Goal: Check status: Check status

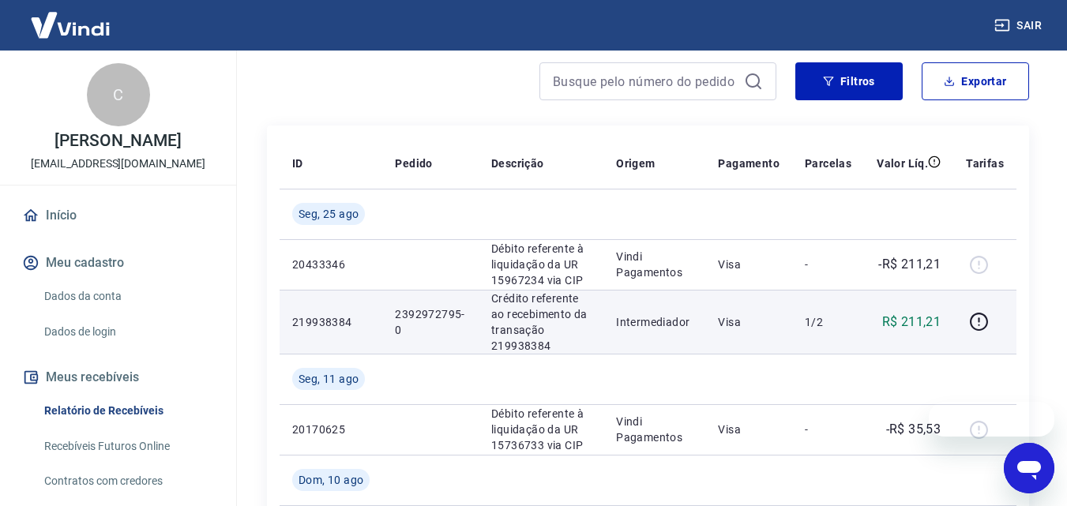
scroll to position [158, 0]
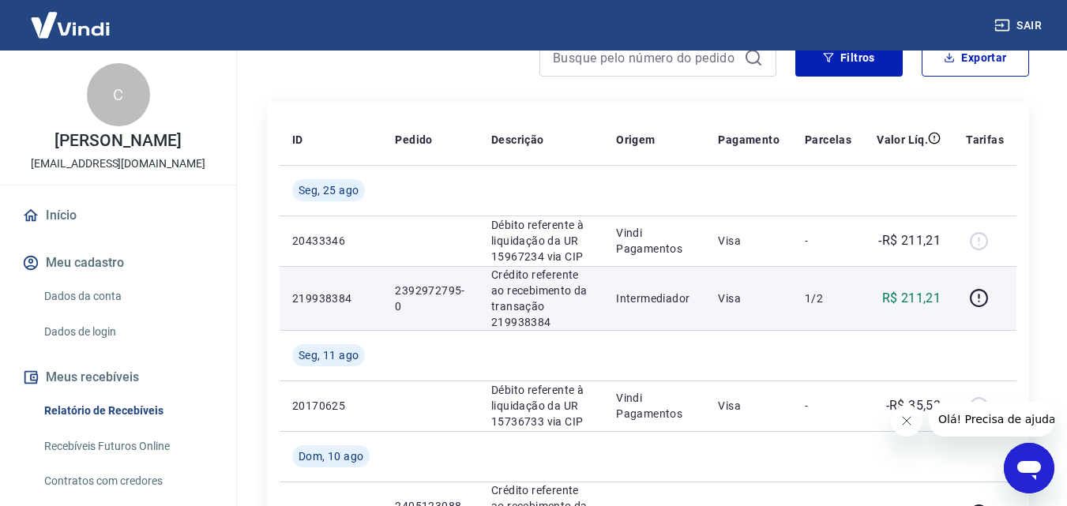
click at [508, 325] on p "Crédito referente ao recebimento da transação 219938384" at bounding box center [541, 298] width 100 height 63
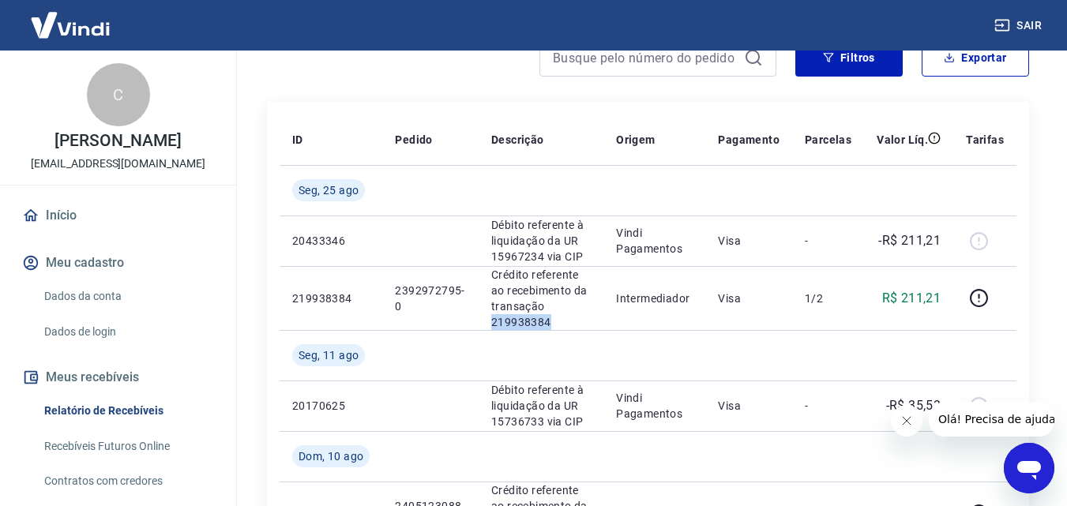
copy p "219938384"
